Goal: Communication & Community: Answer question/provide support

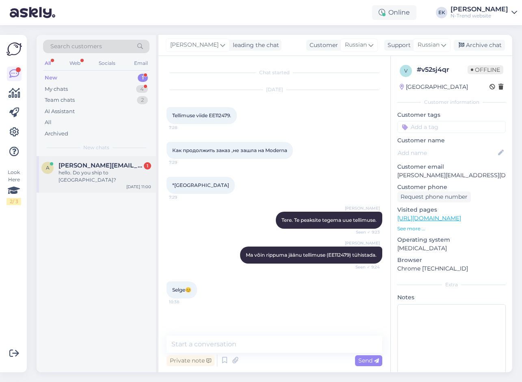
click at [78, 166] on span "[PERSON_NAME][EMAIL_ADDRESS][DOMAIN_NAME]" at bounding box center [100, 165] width 84 height 7
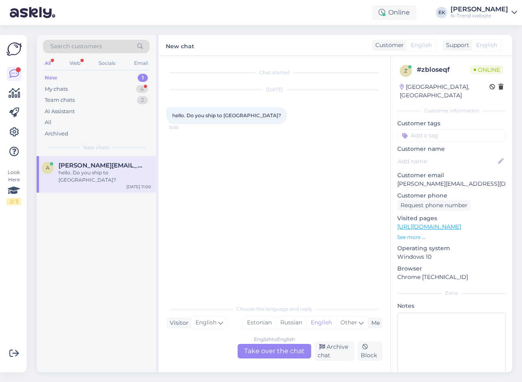
click at [284, 349] on div "English to English Take over the chat" at bounding box center [274, 351] width 73 height 15
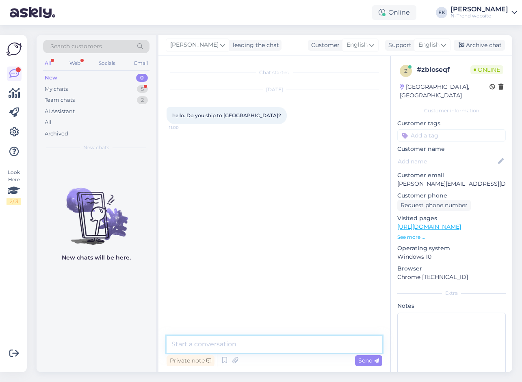
click at [245, 345] on textarea at bounding box center [274, 344] width 216 height 17
type textarea "Hello. Yes we do ship to [GEOGRAPHIC_DATA]."
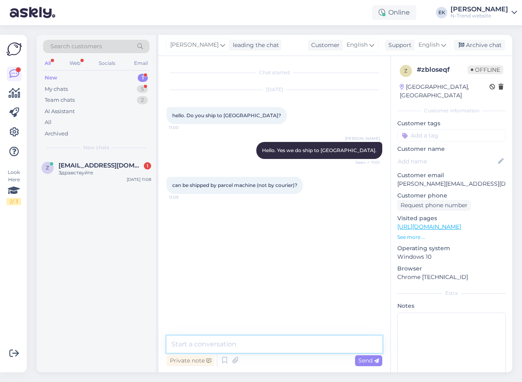
click at [222, 344] on textarea at bounding box center [274, 344] width 216 height 17
click at [274, 345] on textarea at bounding box center [274, 344] width 216 height 17
paste textarea "[URL][DOMAIN_NAME]"
type textarea "[URL][DOMAIN_NAME]"
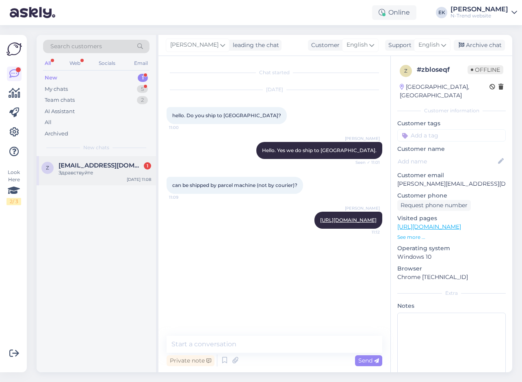
click at [97, 170] on div "Здравствуйте" at bounding box center [104, 172] width 93 height 7
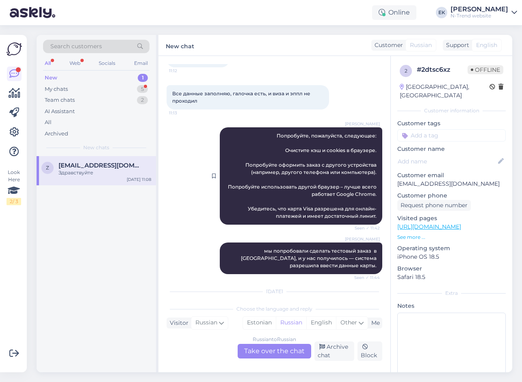
scroll to position [644, 0]
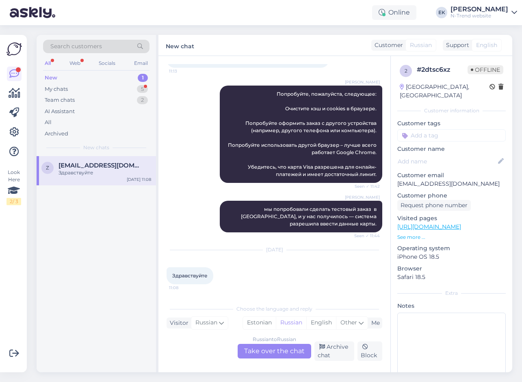
click at [272, 354] on div "Russian to Russian Take over the chat" at bounding box center [274, 351] width 73 height 15
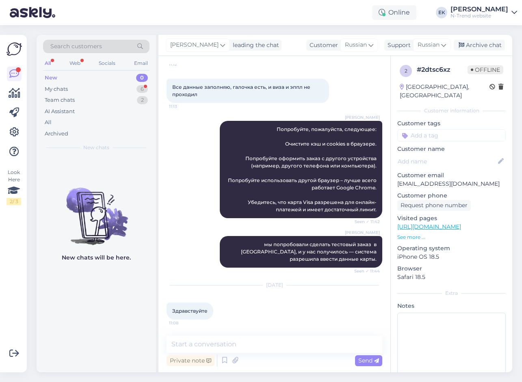
scroll to position [609, 0]
click at [194, 312] on span "Здравствуйте" at bounding box center [189, 311] width 35 height 6
copy span "Здравствуйте"
click at [242, 350] on textarea at bounding box center [274, 344] width 216 height 17
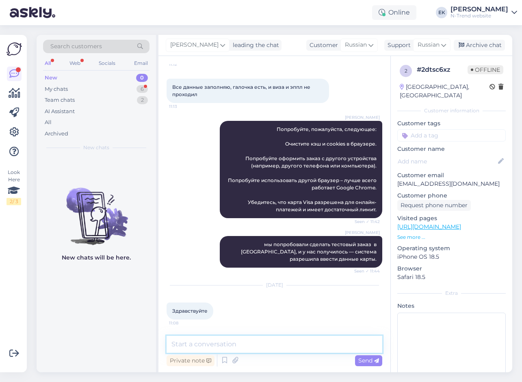
paste textarea "Здравствуйте"
type textarea "Здравствуйте"
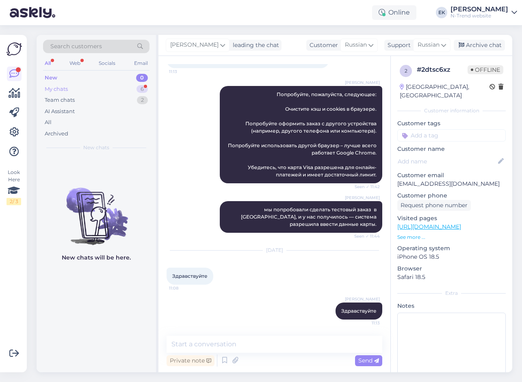
click at [55, 89] on div "My chats" at bounding box center [56, 89] width 23 height 8
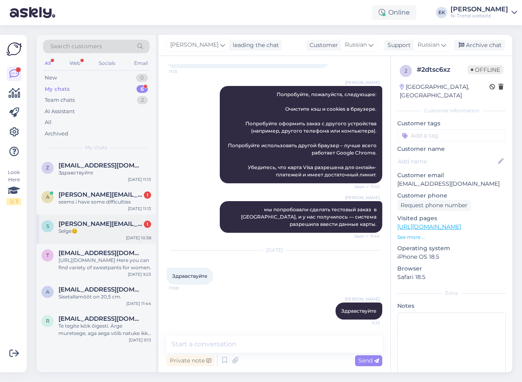
click at [97, 232] on div "Selge😊" at bounding box center [104, 231] width 93 height 7
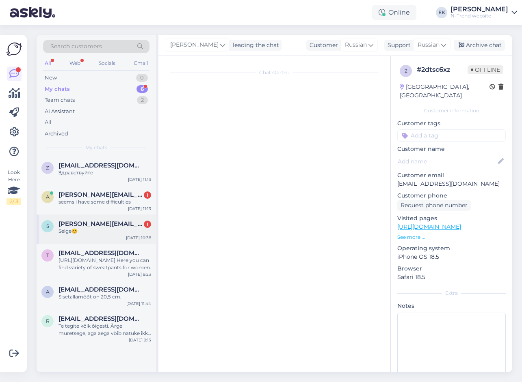
scroll to position [0, 0]
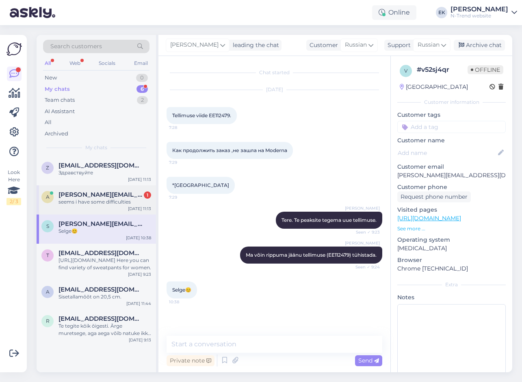
click at [99, 198] on span "[PERSON_NAME][EMAIL_ADDRESS][DOMAIN_NAME]" at bounding box center [100, 194] width 84 height 7
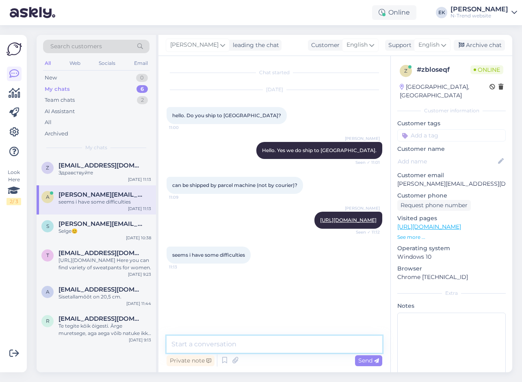
click at [248, 346] on textarea at bounding box center [274, 344] width 216 height 17
type textarea "What kind of difficulties?"
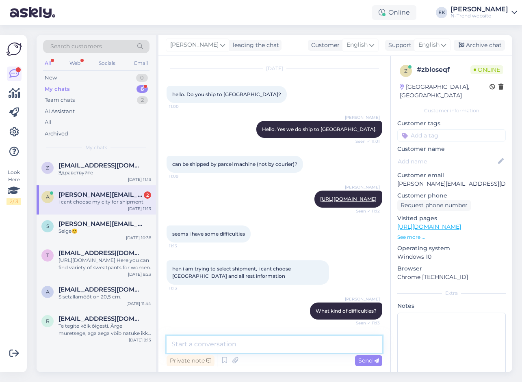
scroll to position [56, 0]
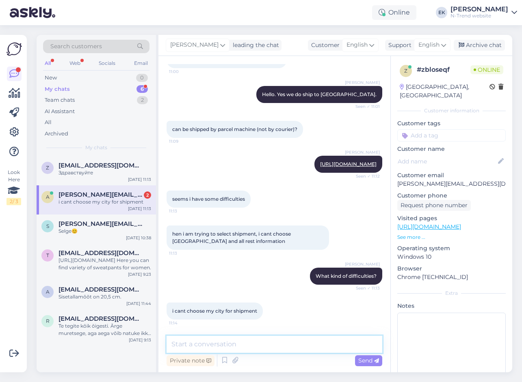
click at [240, 345] on textarea at bounding box center [274, 344] width 216 height 17
type textarea "What is your city?"
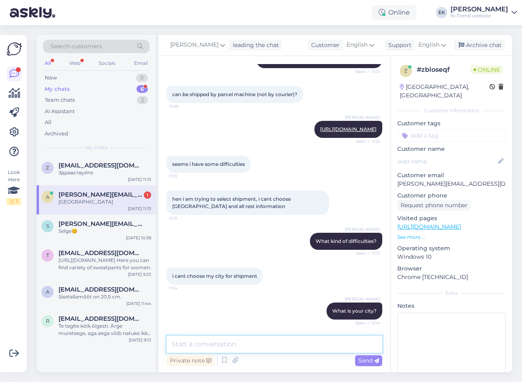
scroll to position [126, 0]
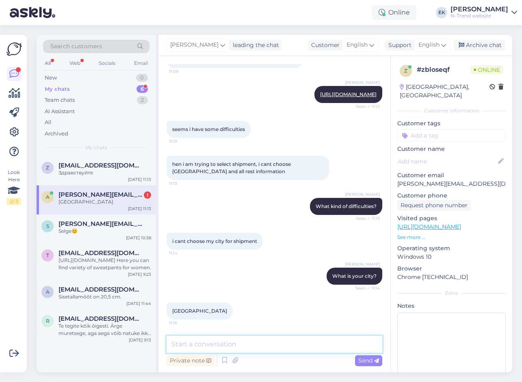
click at [291, 347] on textarea at bounding box center [274, 344] width 216 height 17
paste textarea "I"
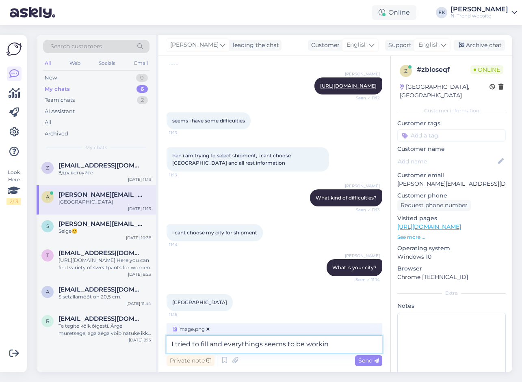
type textarea "I tried to fill and everythings seems to be working"
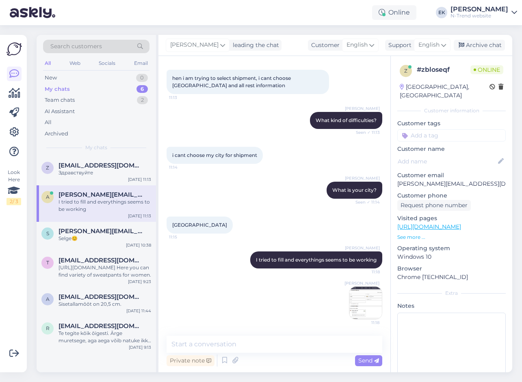
click at [362, 305] on img at bounding box center [365, 303] width 32 height 32
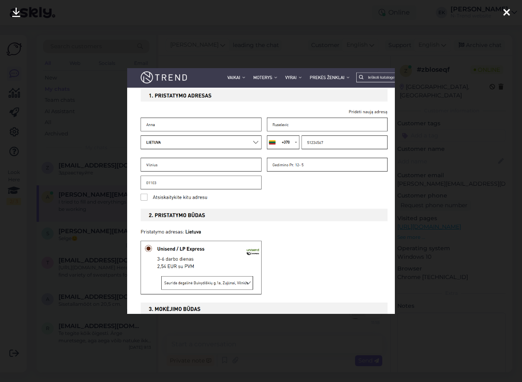
click at [507, 13] on icon at bounding box center [506, 13] width 6 height 11
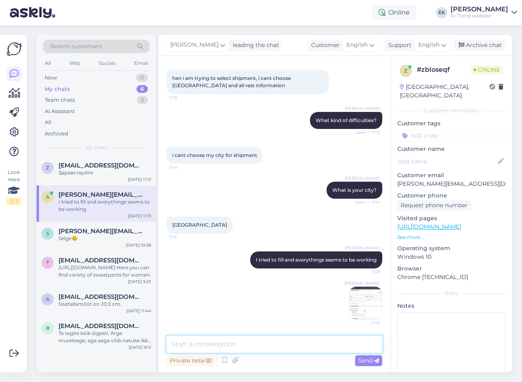
click at [234, 344] on textarea at bounding box center [274, 344] width 216 height 17
type textarea "Can you send me screenshot what is it saying to you"
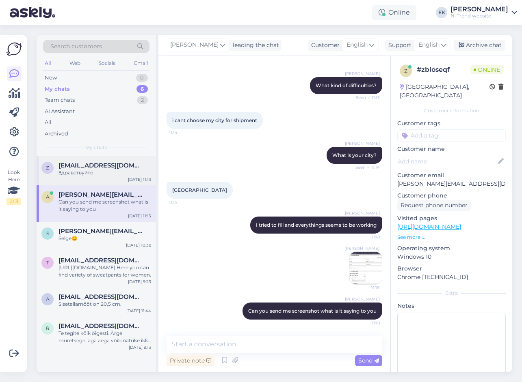
click at [104, 171] on div "Здравствуйте" at bounding box center [104, 172] width 93 height 7
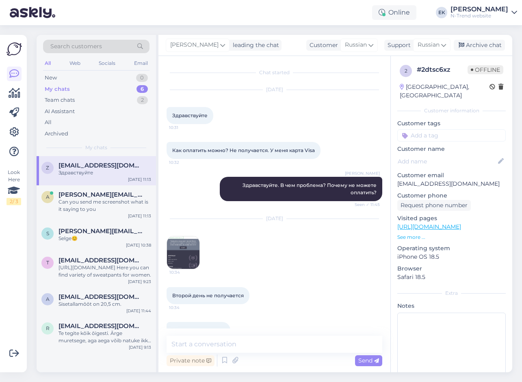
scroll to position [644, 0]
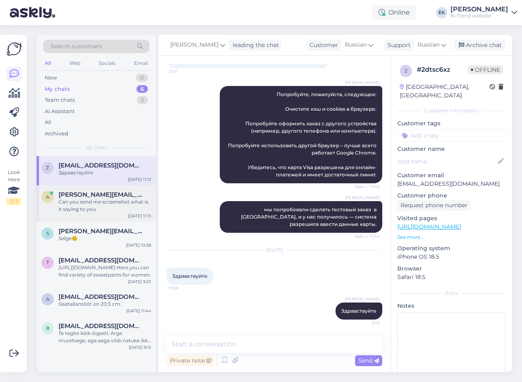
click at [86, 210] on div "Can you send me screenshot what is it saying to you" at bounding box center [104, 206] width 93 height 15
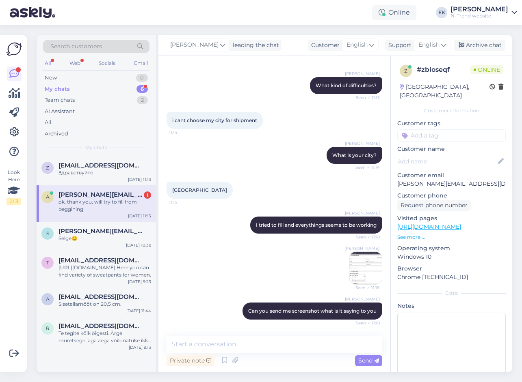
scroll to position [282, 0]
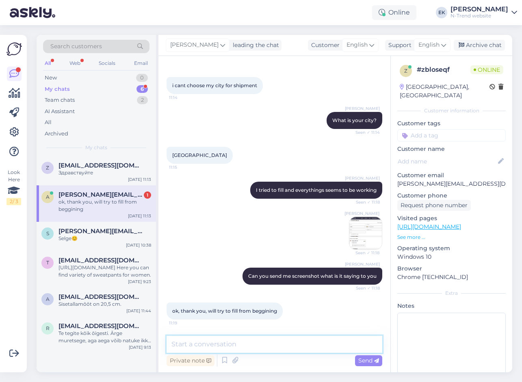
click at [255, 346] on textarea at bounding box center [274, 344] width 216 height 17
click at [361, 231] on img at bounding box center [365, 233] width 32 height 32
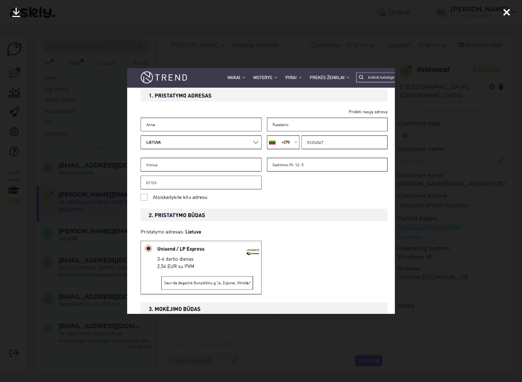
click at [504, 13] on icon at bounding box center [506, 13] width 6 height 11
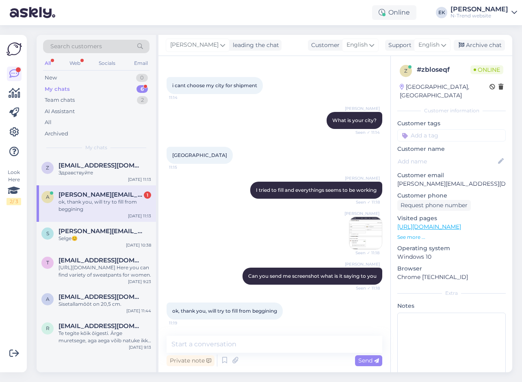
click at [356, 235] on img at bounding box center [365, 233] width 32 height 32
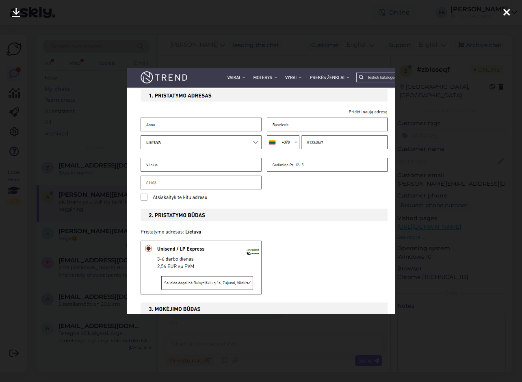
click at [506, 13] on icon at bounding box center [506, 13] width 6 height 11
